Goal: Task Accomplishment & Management: Use online tool/utility

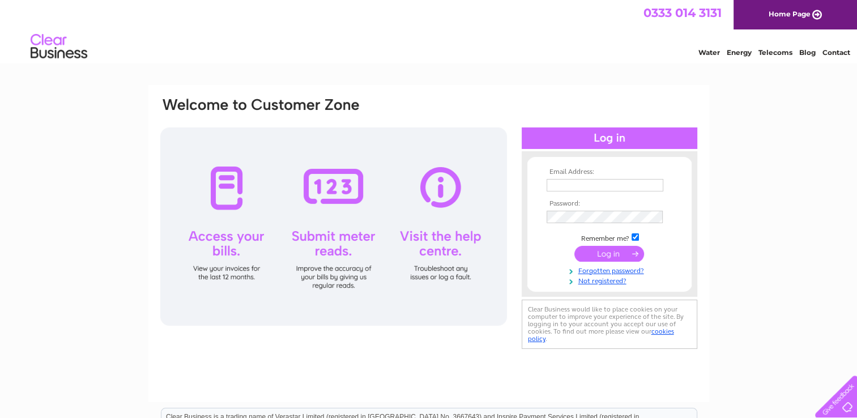
type input "carolstill@sky.com"
click at [609, 257] on input "submit" at bounding box center [609, 254] width 70 height 16
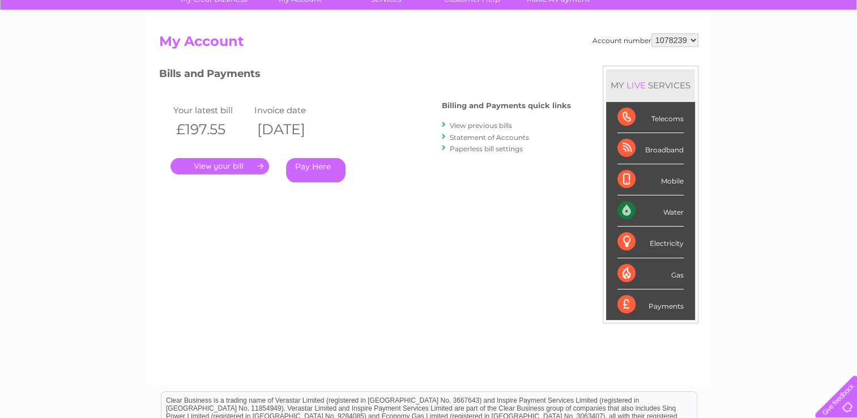
scroll to position [95, 0]
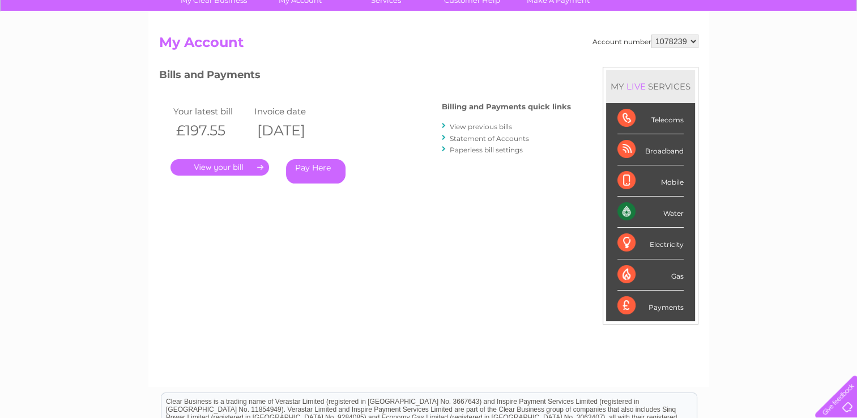
click at [672, 213] on div "Water" at bounding box center [650, 211] width 66 height 31
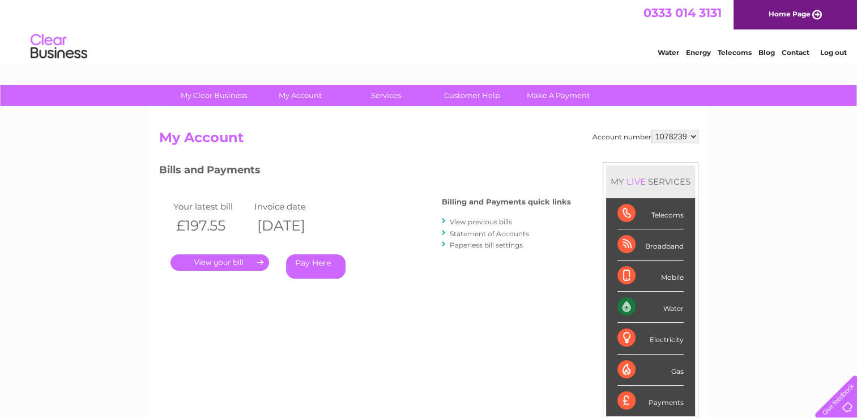
click at [665, 53] on link "Water" at bounding box center [668, 52] width 22 height 8
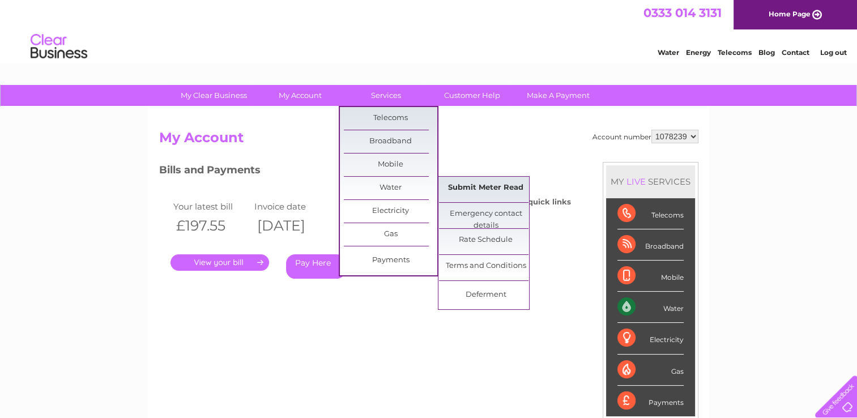
click at [498, 187] on link "Submit Meter Read" at bounding box center [485, 188] width 93 height 23
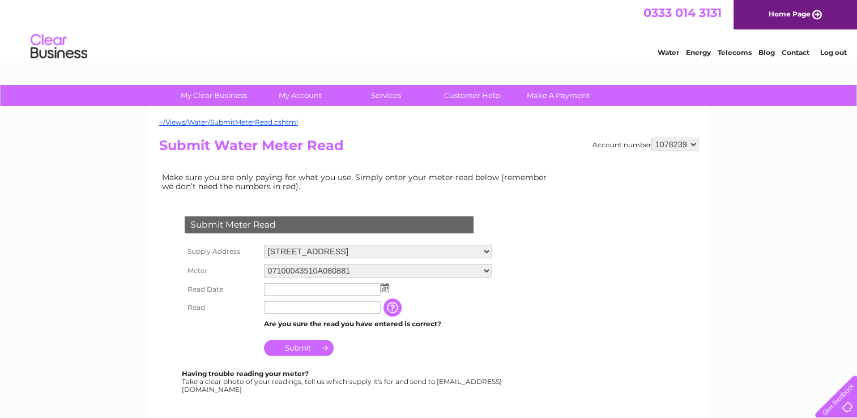
click at [381, 289] on img at bounding box center [385, 287] width 8 height 9
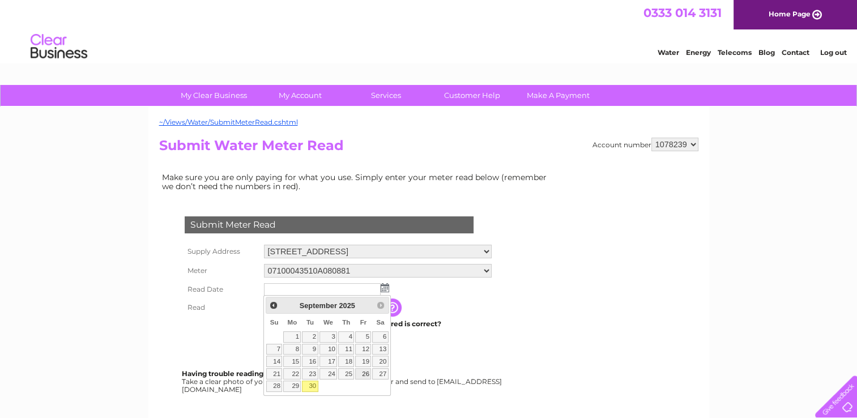
click at [363, 371] on link "26" at bounding box center [363, 373] width 16 height 11
type input "[DATE]"
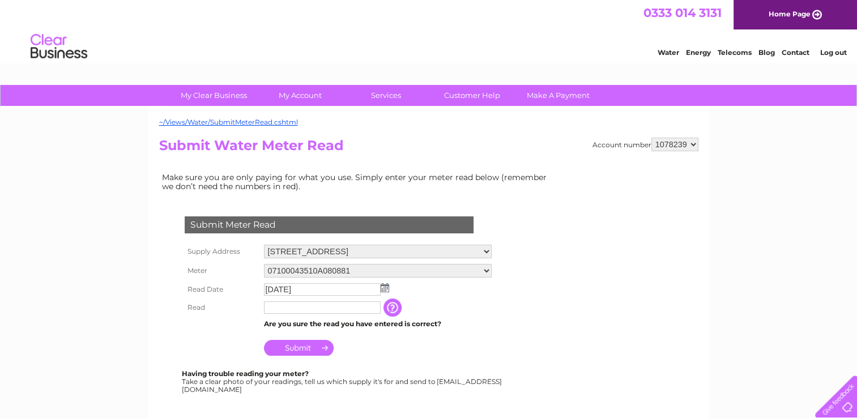
click at [314, 310] on input "text" at bounding box center [322, 307] width 117 height 12
type input "6071"
click at [311, 345] on input "Submit" at bounding box center [299, 348] width 70 height 16
